Goal: Transaction & Acquisition: Book appointment/travel/reservation

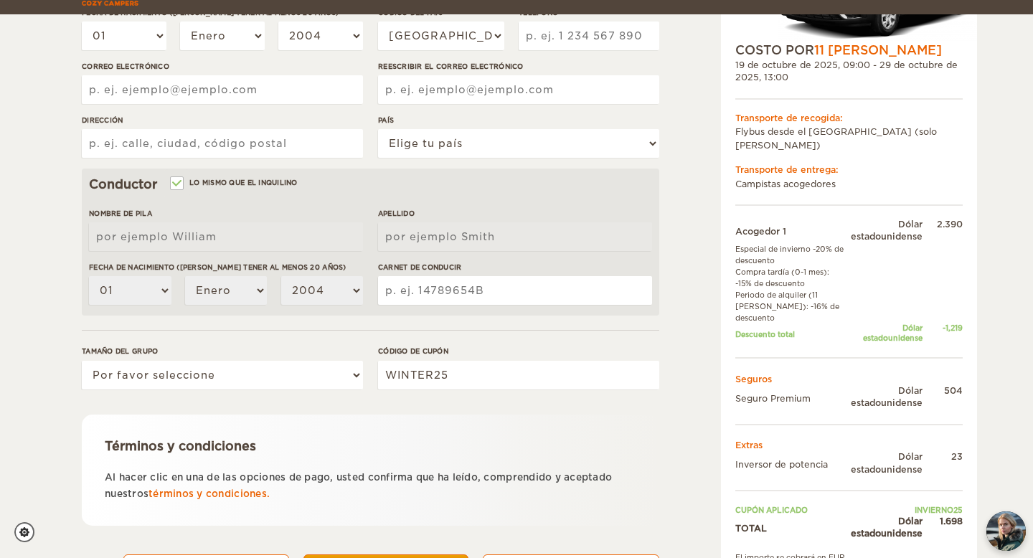
scroll to position [374, 0]
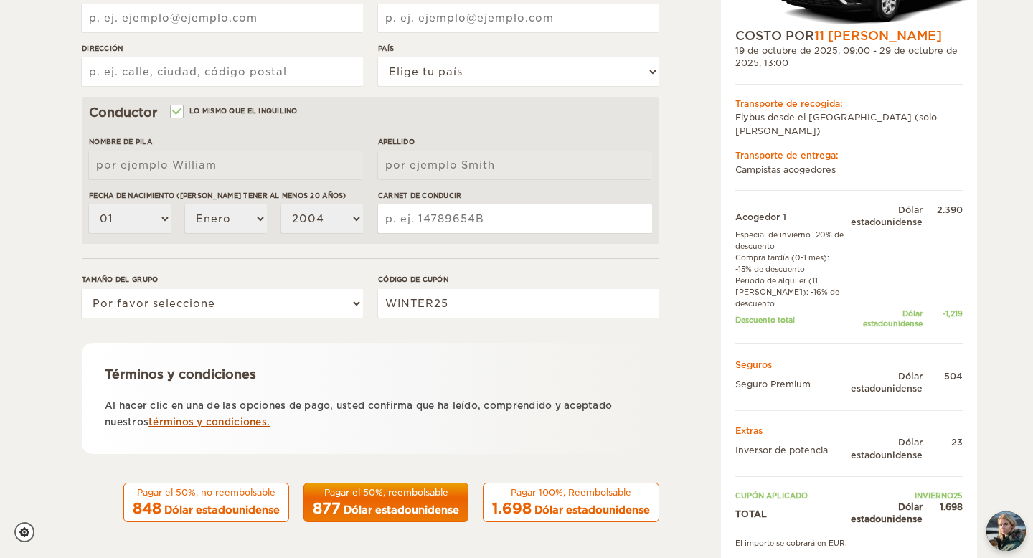
click at [228, 423] on font "términos y condiciones." at bounding box center [208, 422] width 121 height 11
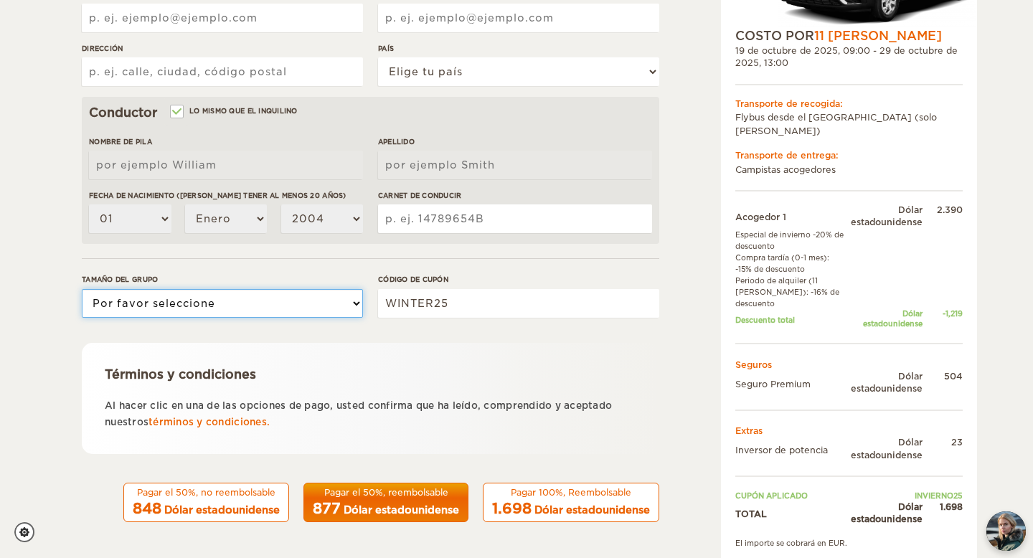
click at [354, 308] on select "Por favor seleccione 1 2" at bounding box center [222, 303] width 281 height 29
select select "2"
click at [82, 289] on select "Por favor seleccione 1 2" at bounding box center [222, 303] width 281 height 29
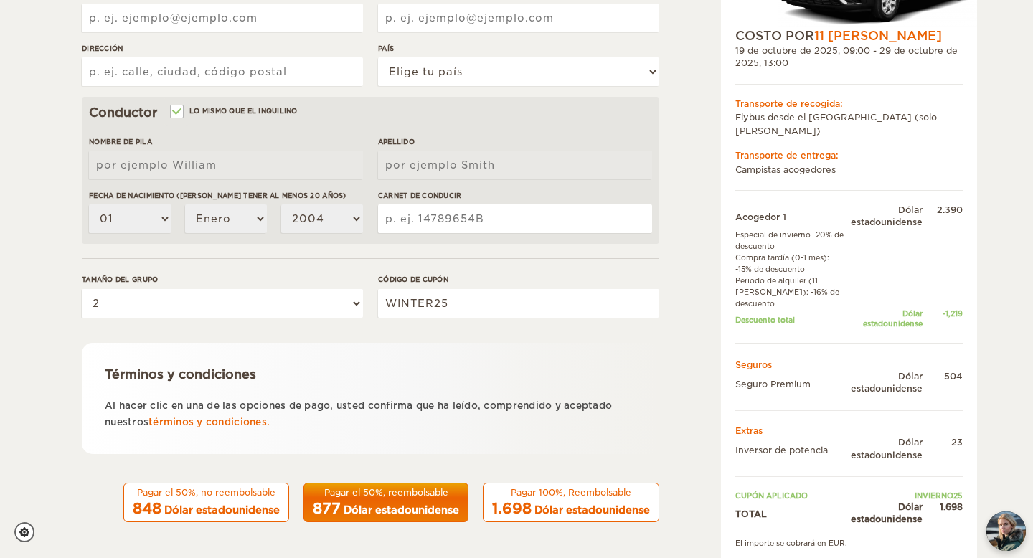
click at [559, 507] on font "Dólar estadounidense" at bounding box center [591, 509] width 115 height 11
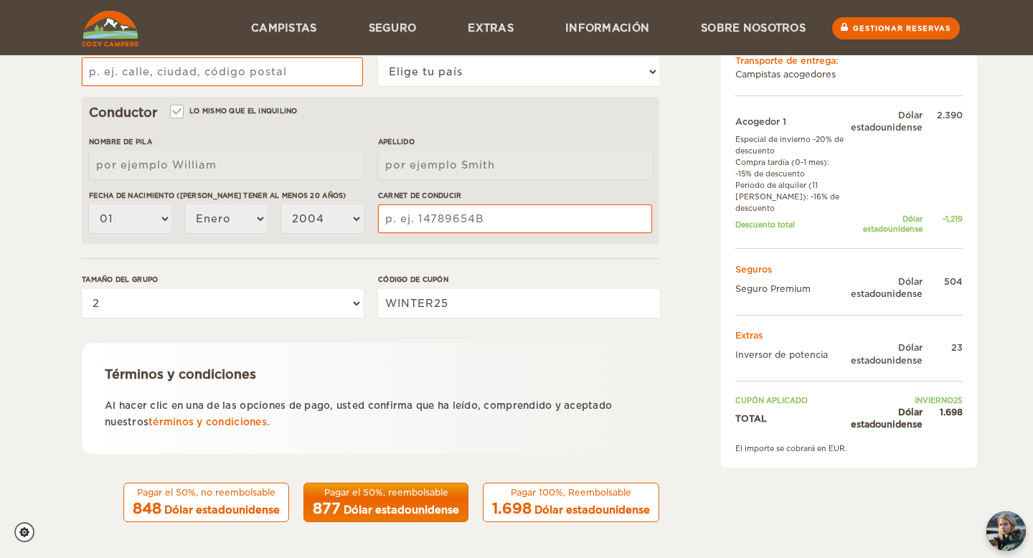
scroll to position [84, 0]
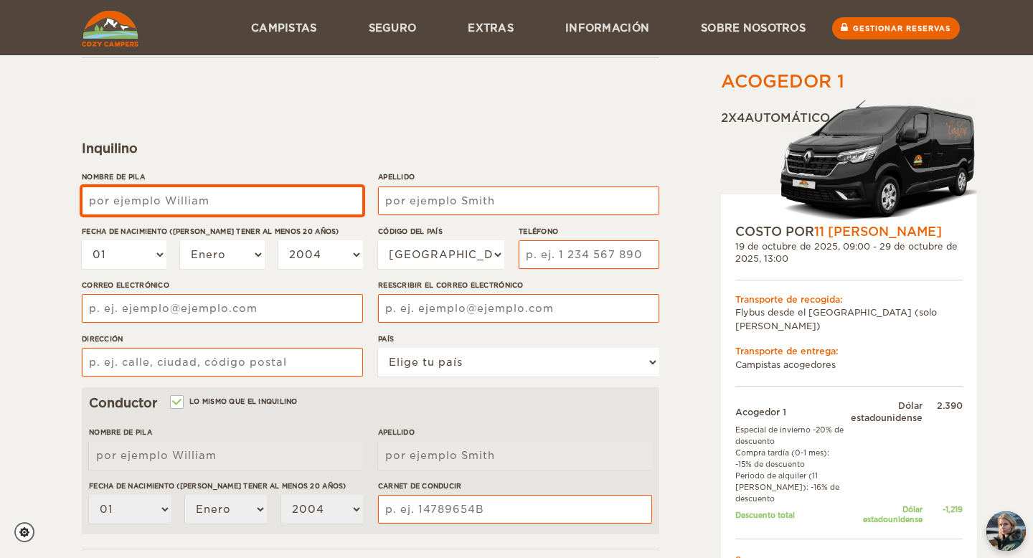
click at [207, 203] on input "Nombre de pila" at bounding box center [222, 200] width 281 height 29
type input "[PERSON_NAME]"
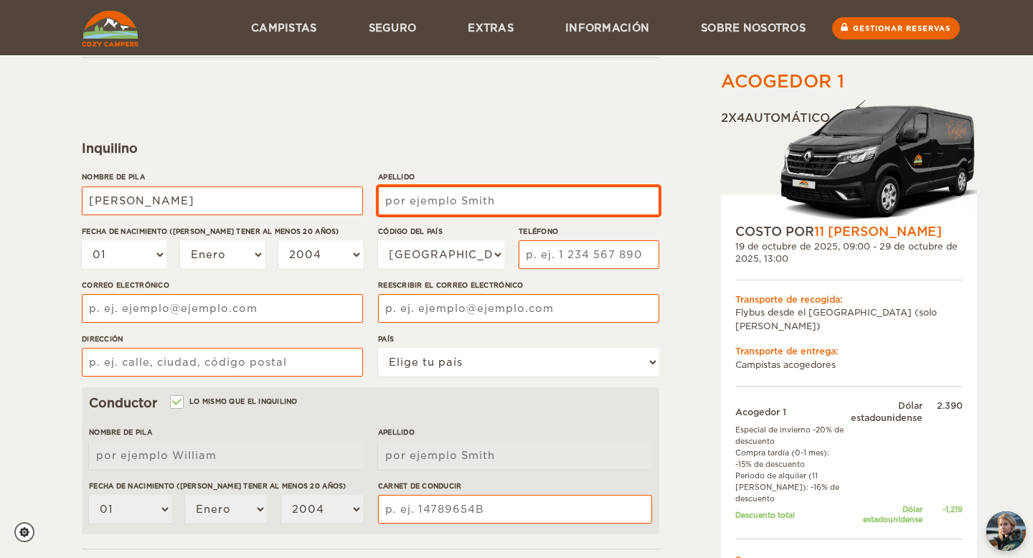
type input "[PERSON_NAME]"
click at [428, 198] on input "Apellido" at bounding box center [518, 200] width 281 height 29
type input "Echeverry"
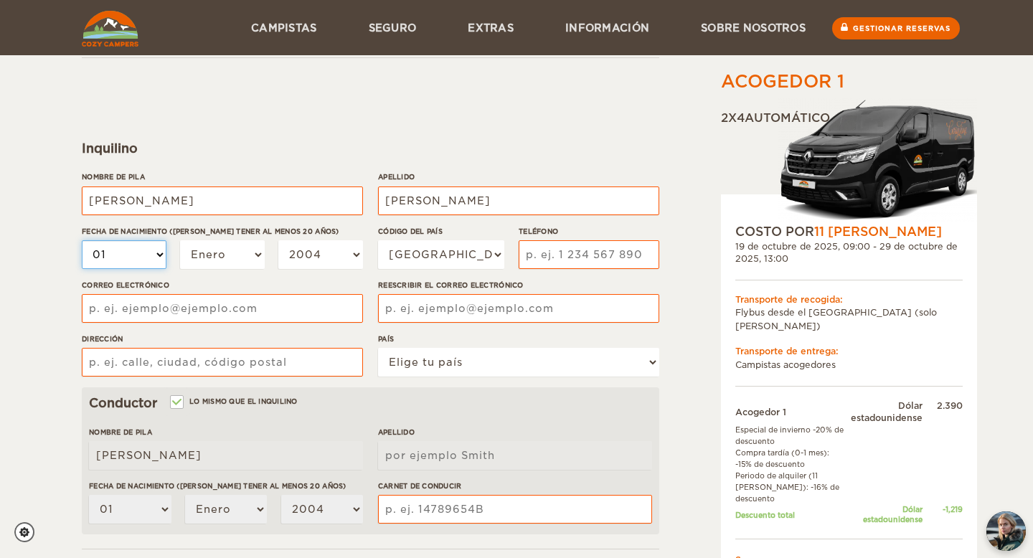
type input "Echeverry"
click at [149, 264] on select "01 02 03 04 05 06 07 08 09 10 11 12 13 14 15 16 17 18 19 20 21 22 23 24 25 26 2…" at bounding box center [124, 254] width 85 height 29
select select "12"
click at [82, 240] on select "01 02 03 04 05 06 07 08 09 10 11 12 13 14 15 16 17 18 19 20 21 22 23 24 25 26 2…" at bounding box center [124, 254] width 85 height 29
select select "12"
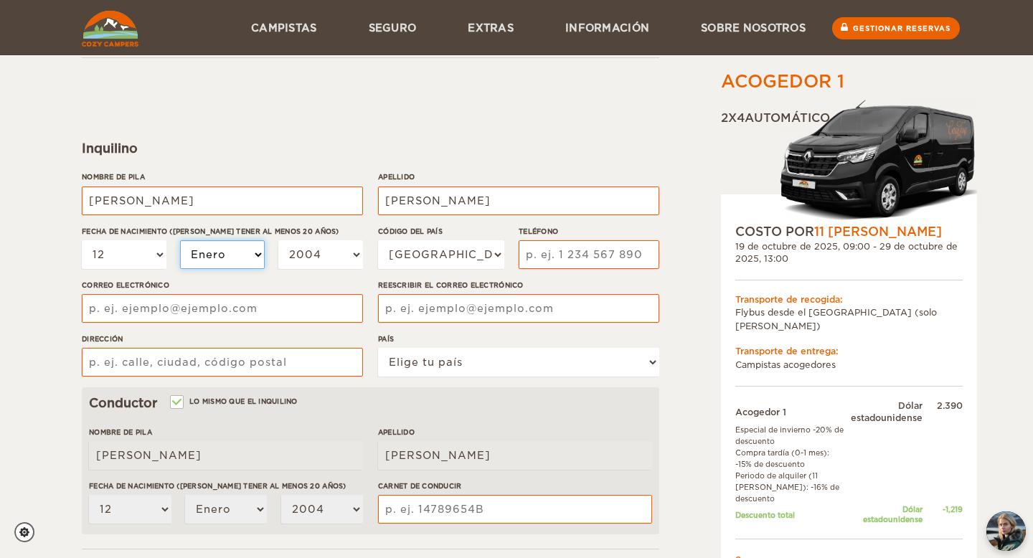
click at [260, 263] on select "Enero Febrero Marzo Abril Puede Junio Julio Agosto Septiembre Octubre Noviembre…" at bounding box center [222, 254] width 85 height 29
select select "12"
click at [180, 240] on select "Enero Febrero Marzo Abril Puede Junio Julio Agosto Septiembre Octubre Noviembre…" at bounding box center [222, 254] width 85 height 29
select select "12"
click at [356, 250] on select "2004 2003 2002 2001 2000 1999 1998 1997 1996 1995 1994 1993 1992 1991 1990 1989…" at bounding box center [320, 254] width 85 height 29
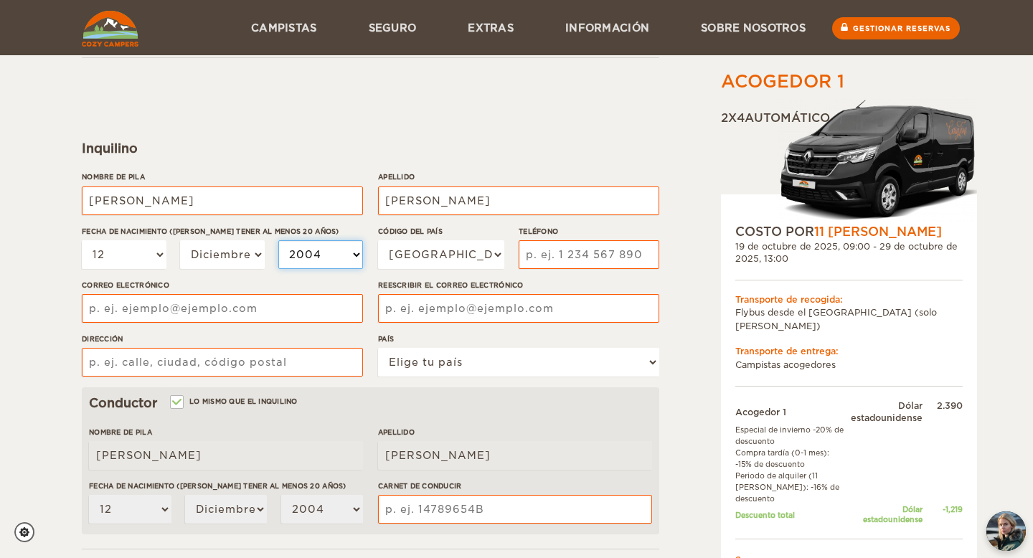
select select "1983"
click at [278, 240] on select "2004 2003 2002 2001 2000 1999 1998 1997 1996 1995 1994 1993 1992 1991 1990 1989…" at bounding box center [320, 254] width 85 height 29
select select "1983"
click at [445, 260] on select "Estados Unidos (+1) Reino Unido (+44) Alemania (+49) Argelia (+213) Andorra (+3…" at bounding box center [441, 254] width 126 height 29
click at [446, 255] on select "Estados Unidos (+1) Reino Unido (+44) Alemania (+49) Argelia (+213) Andorra (+3…" at bounding box center [441, 254] width 126 height 29
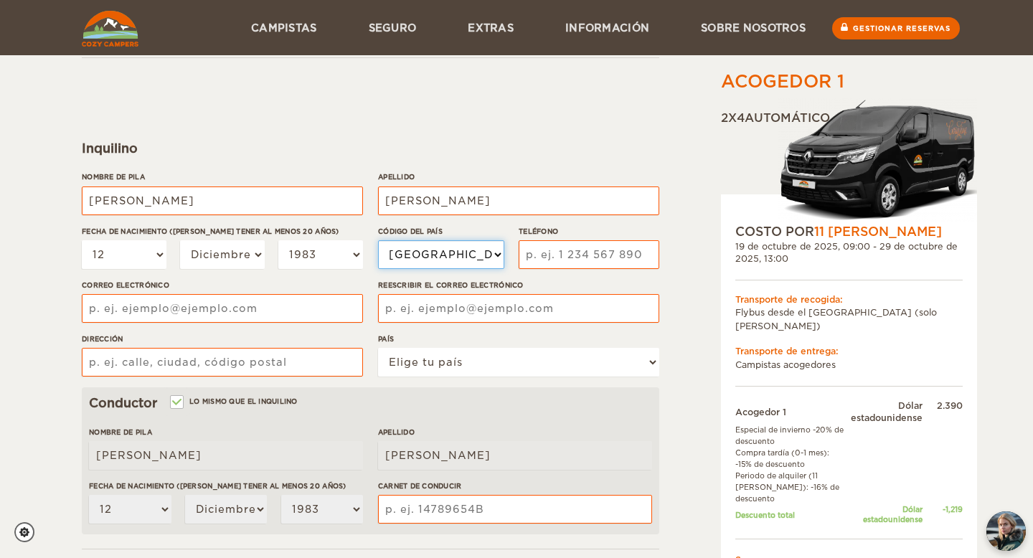
select select "57"
click at [378, 240] on select "Estados Unidos (+1) Reino Unido (+44) Alemania (+49) Argelia (+213) Andorra (+3…" at bounding box center [441, 254] width 126 height 29
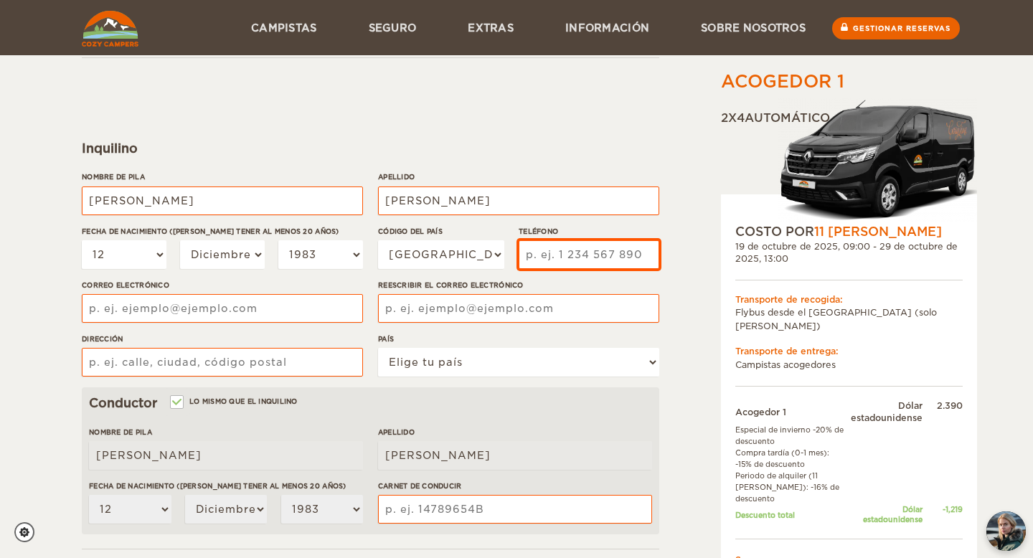
click at [552, 255] on input "Teléfono" at bounding box center [589, 254] width 141 height 29
type input "3204442285"
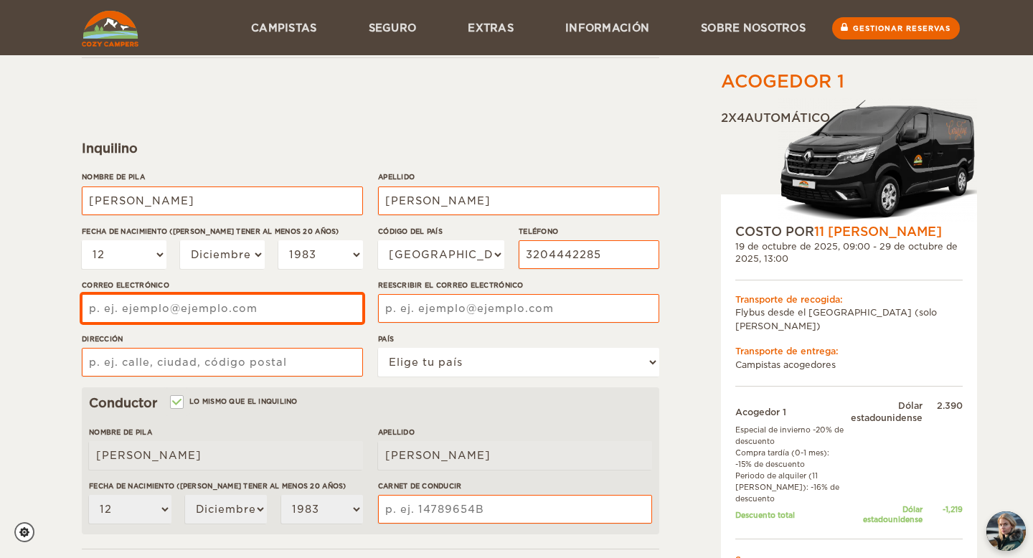
click at [173, 307] on input "Correo electrónico" at bounding box center [222, 308] width 281 height 29
type input "julianecheverryr@hotmail.com"
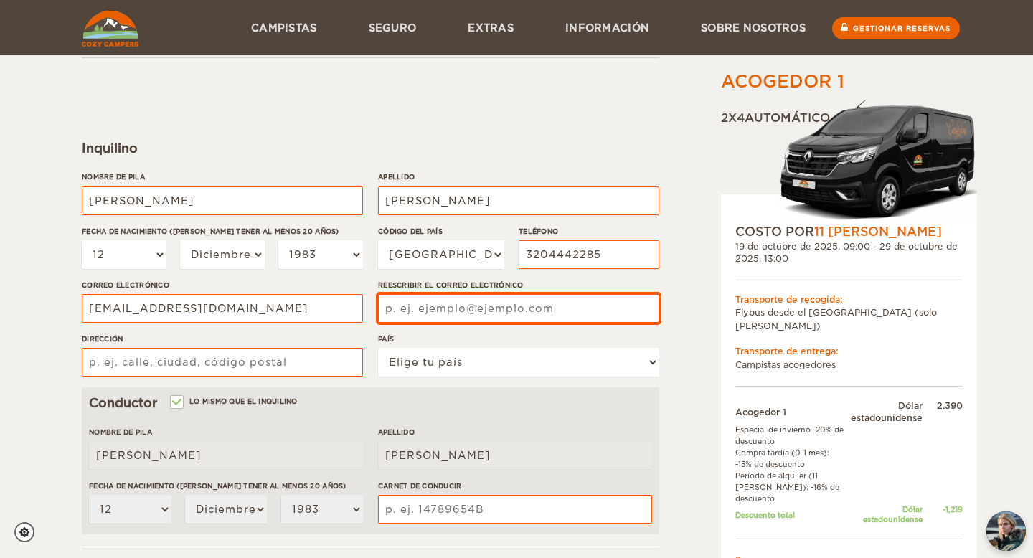
click at [412, 313] on input "Reescribir el correo electrónico" at bounding box center [518, 308] width 281 height 29
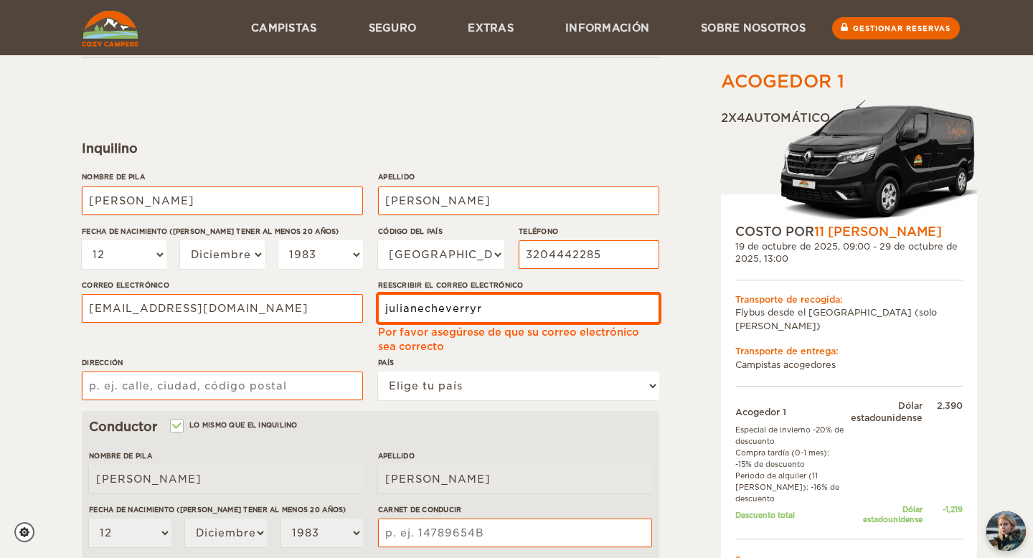
click at [501, 315] on input "julianecheverryr" at bounding box center [518, 308] width 281 height 29
type input "julianecheverryr@hotmail.com"
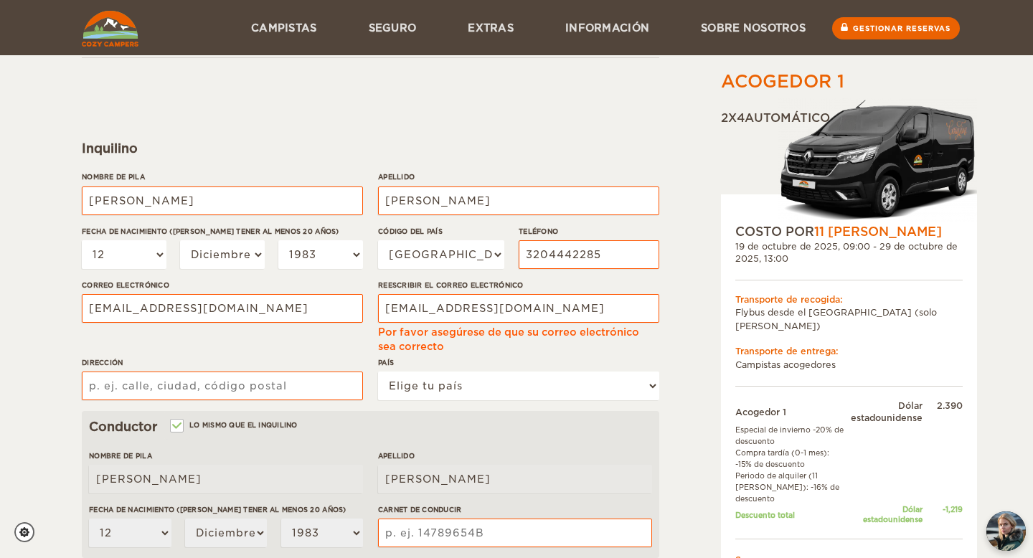
click at [477, 351] on div "Nombre de pila Julian Apellido Echeverry Fecha de nacimiento (Debes tener al me…" at bounding box center [370, 291] width 577 height 240
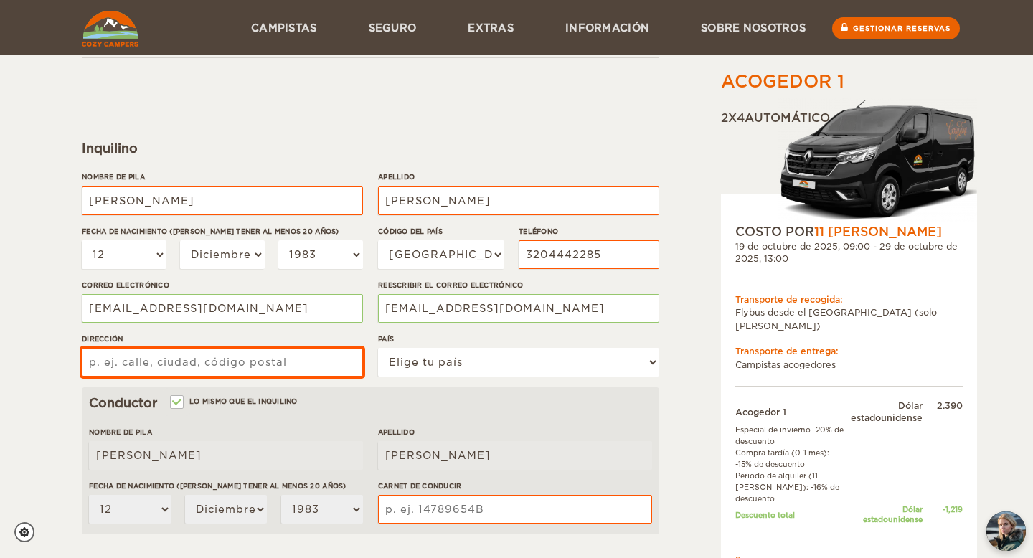
click at [157, 366] on input "DIRECCIÓN" at bounding box center [222, 362] width 281 height 29
type input "carrera 41 # 57 sur 60"
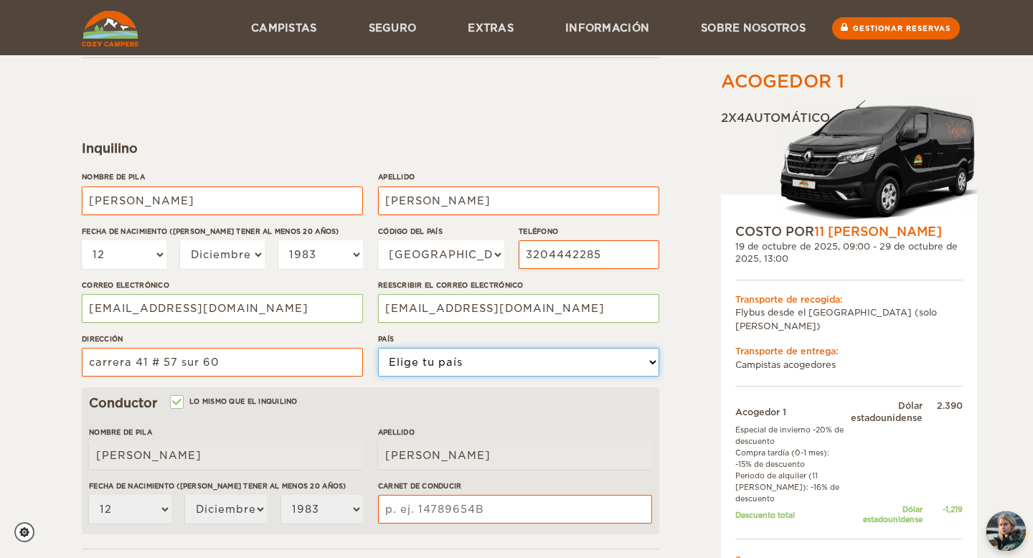
select select "47"
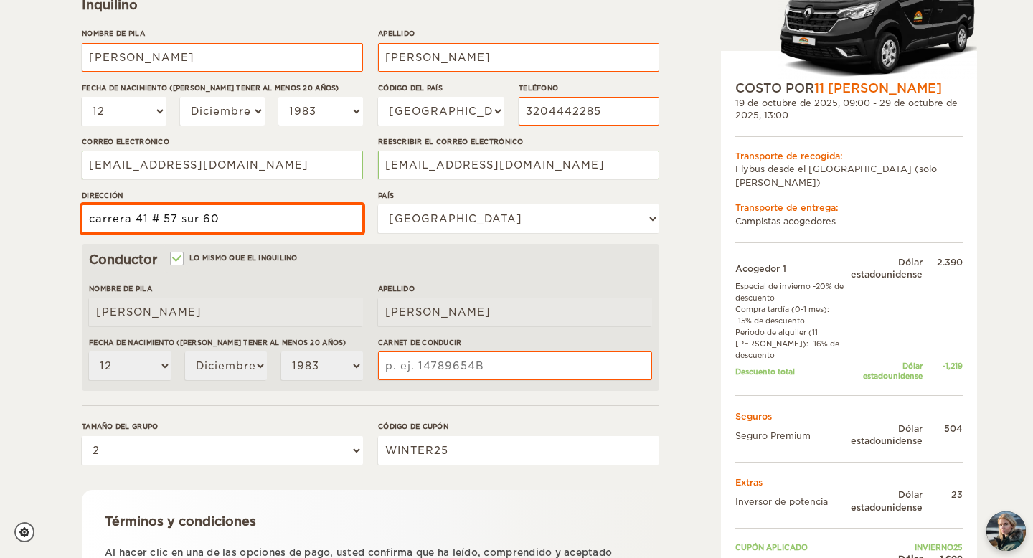
scroll to position [229, 0]
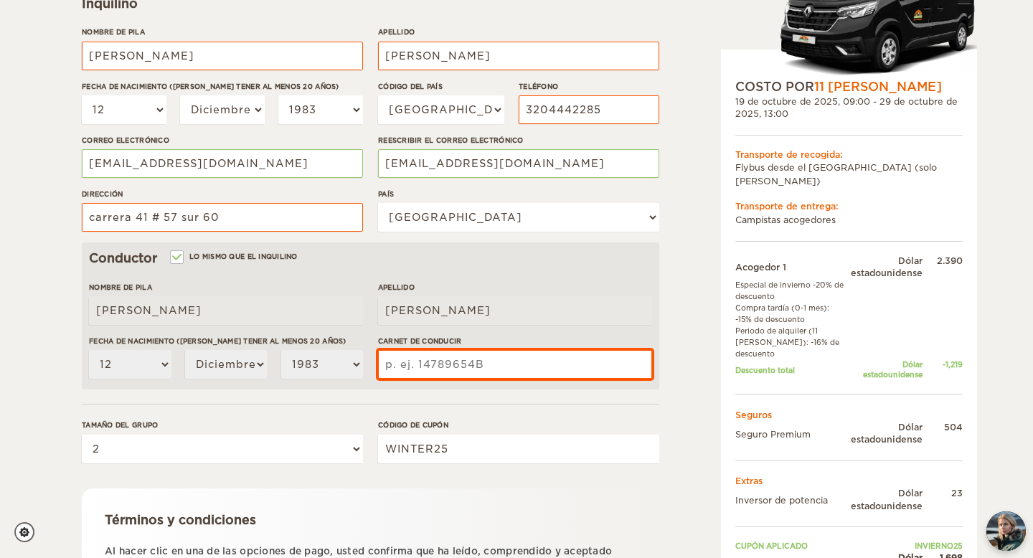
click at [415, 369] on input "Carnet de conducir" at bounding box center [515, 364] width 274 height 29
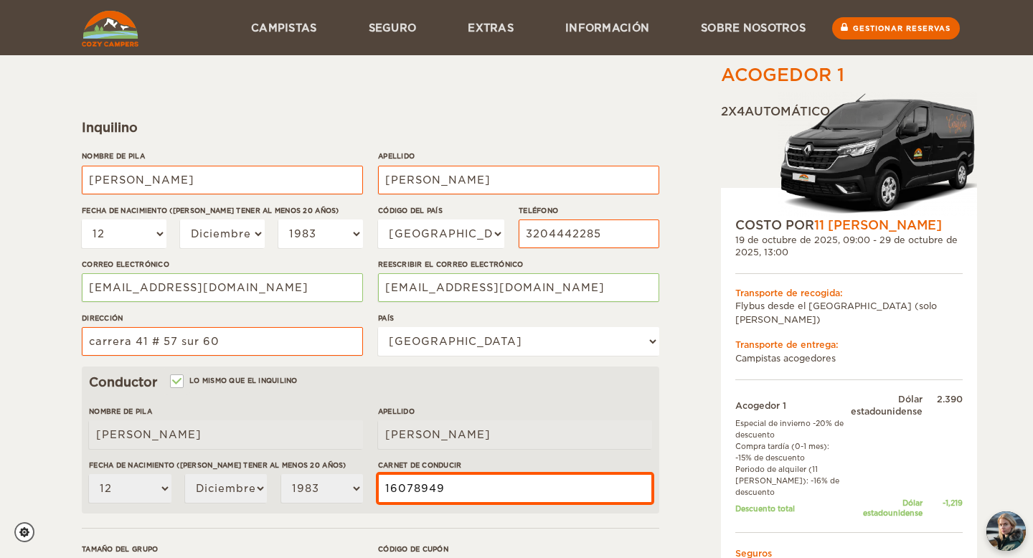
scroll to position [90, 0]
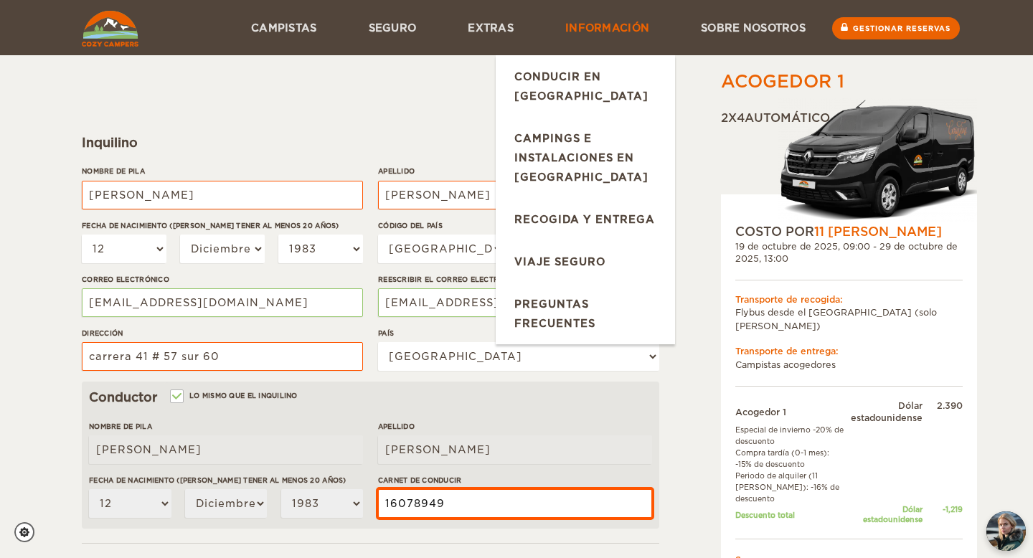
type input "16078949"
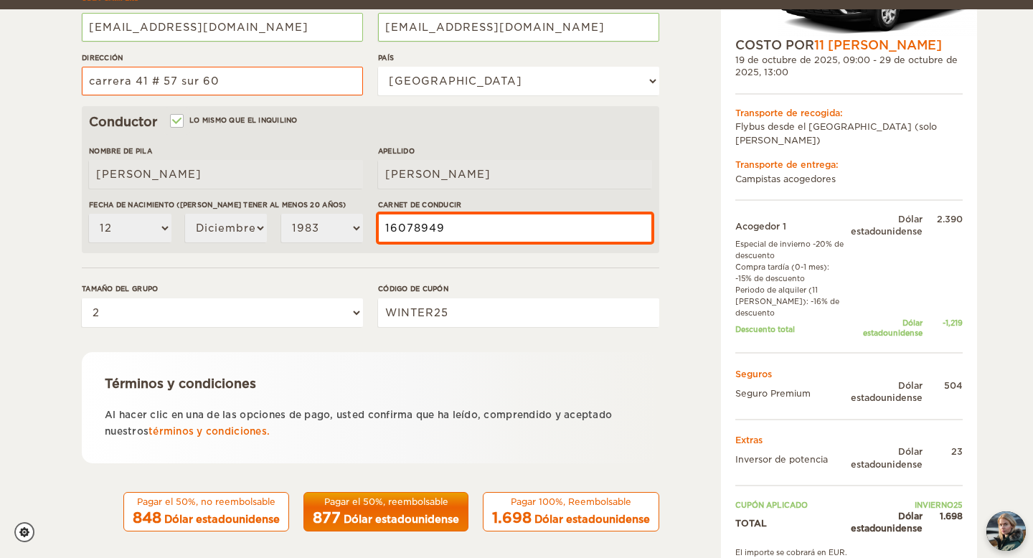
scroll to position [374, 0]
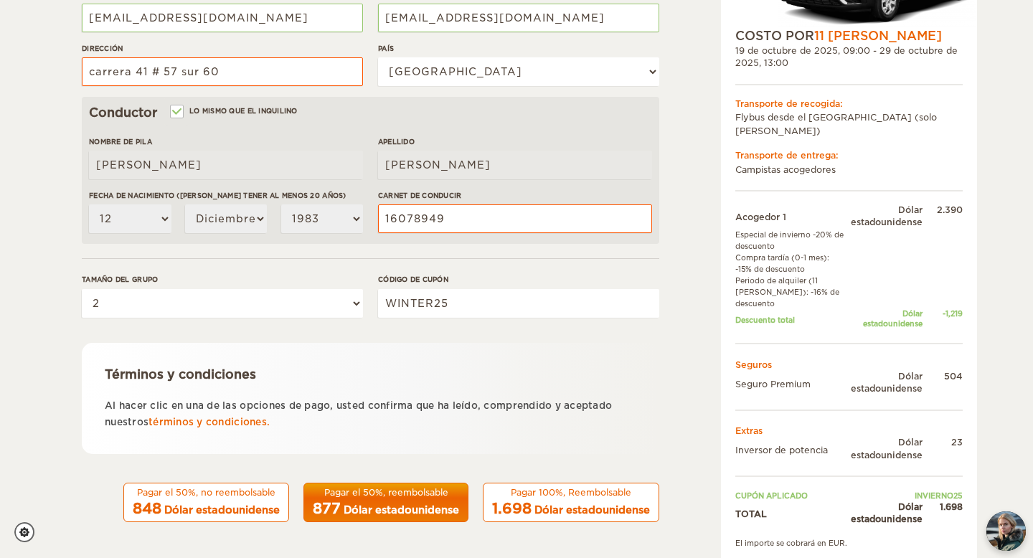
click at [534, 508] on font "Dólar estadounidense" at bounding box center [591, 509] width 115 height 11
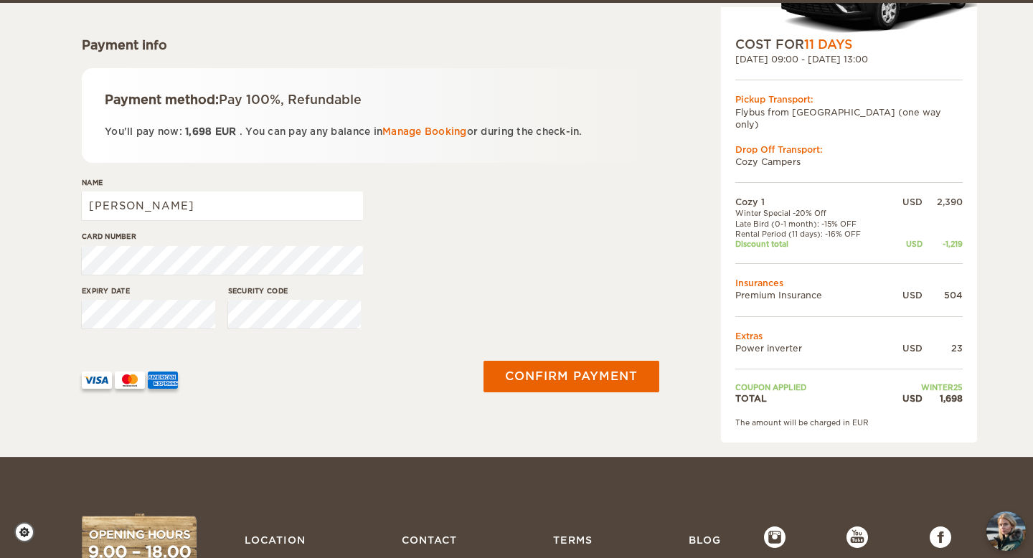
scroll to position [190, 0]
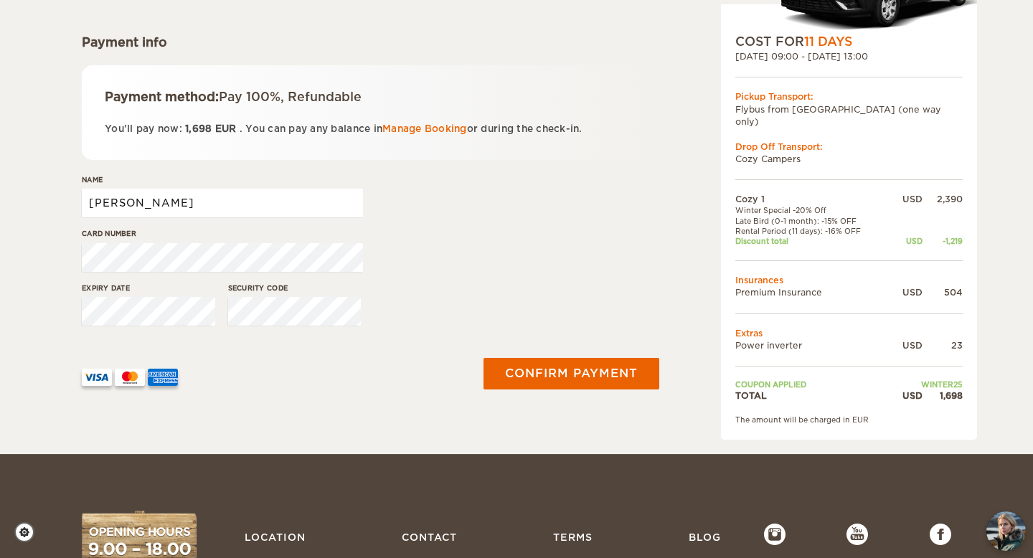
click at [168, 197] on input "[PERSON_NAME]" at bounding box center [222, 203] width 281 height 29
type input "[PERSON_NAME]"
click at [549, 375] on button "Confirm payment" at bounding box center [571, 373] width 181 height 32
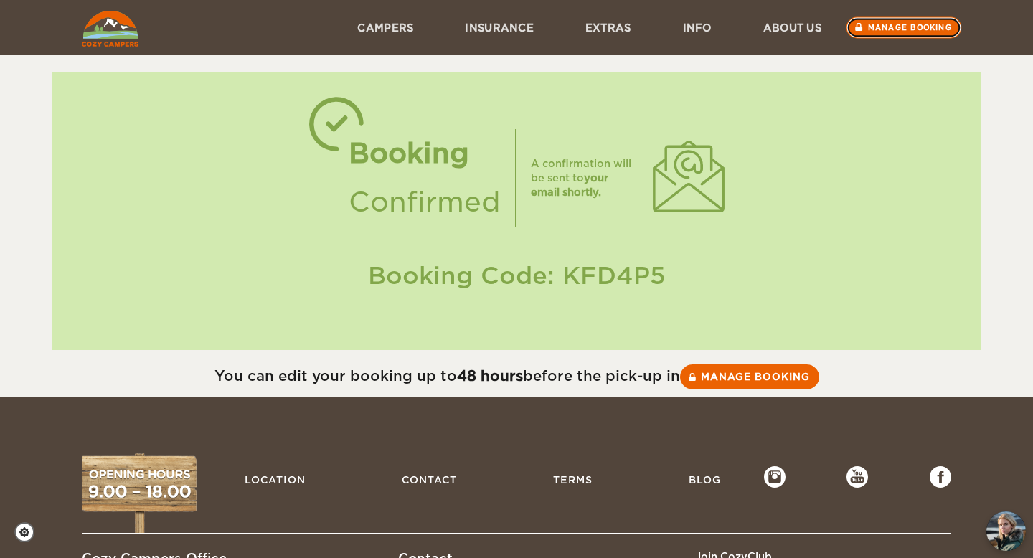
click at [879, 32] on link "Manage booking" at bounding box center [903, 28] width 115 height 22
